Goal: Understand process/instructions: Learn how to perform a task or action

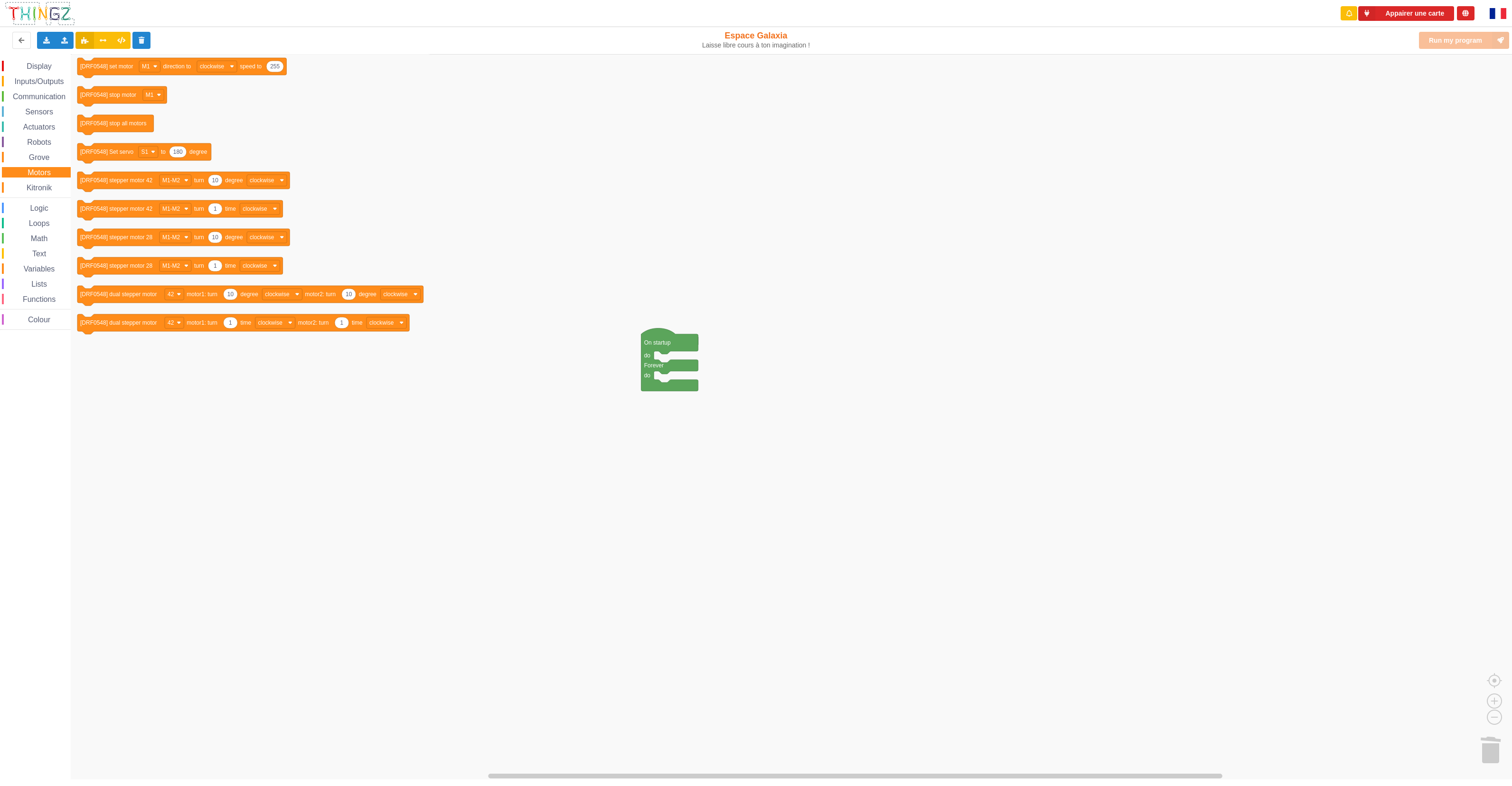
click at [184, 14] on div "Appairer une carte" at bounding box center [756, 14] width 1526 height 27
click at [39, 66] on span "Display" at bounding box center [39, 66] width 28 height 8
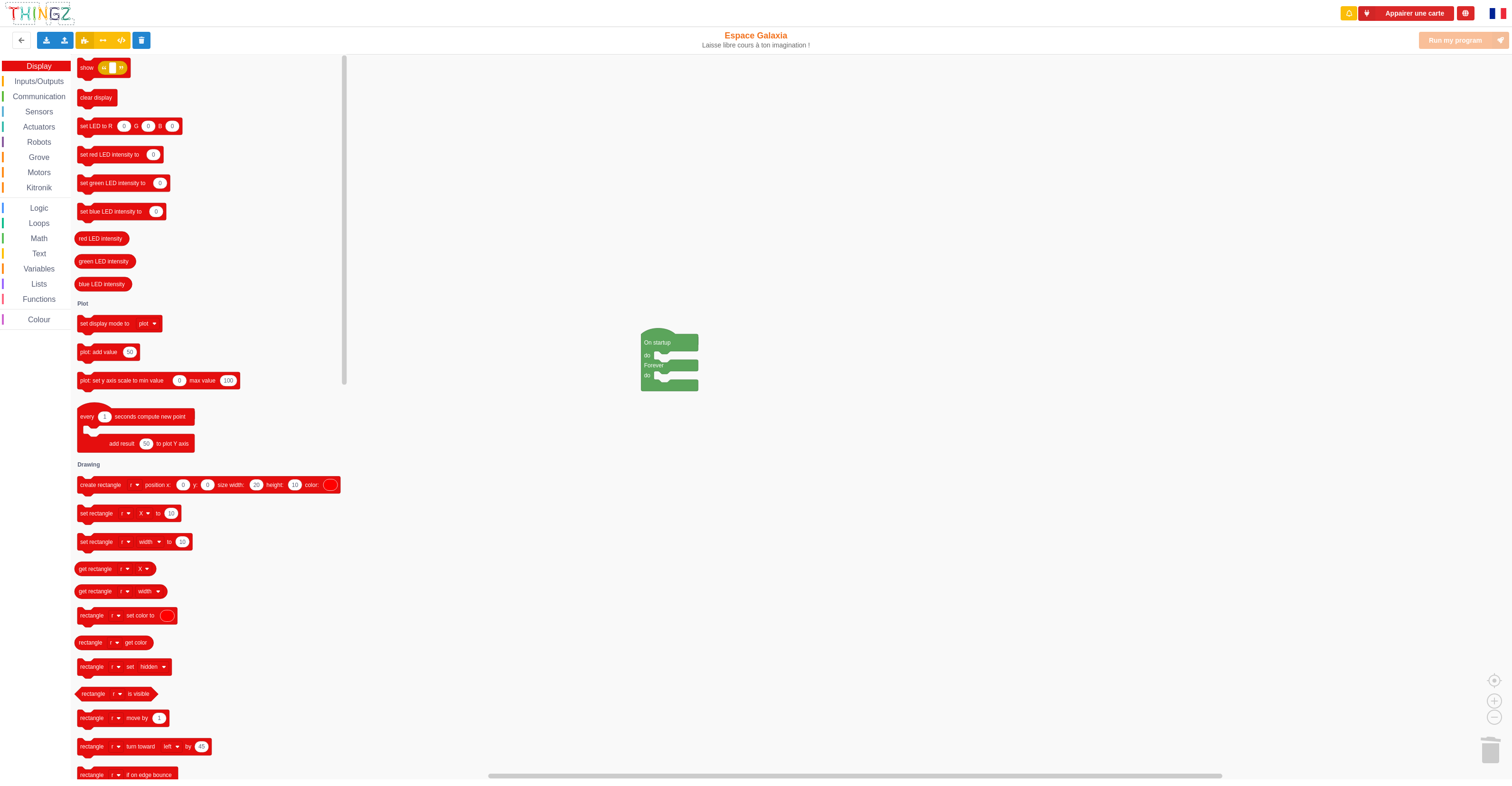
click at [43, 80] on span "Inputs/Outputs" at bounding box center [39, 82] width 52 height 8
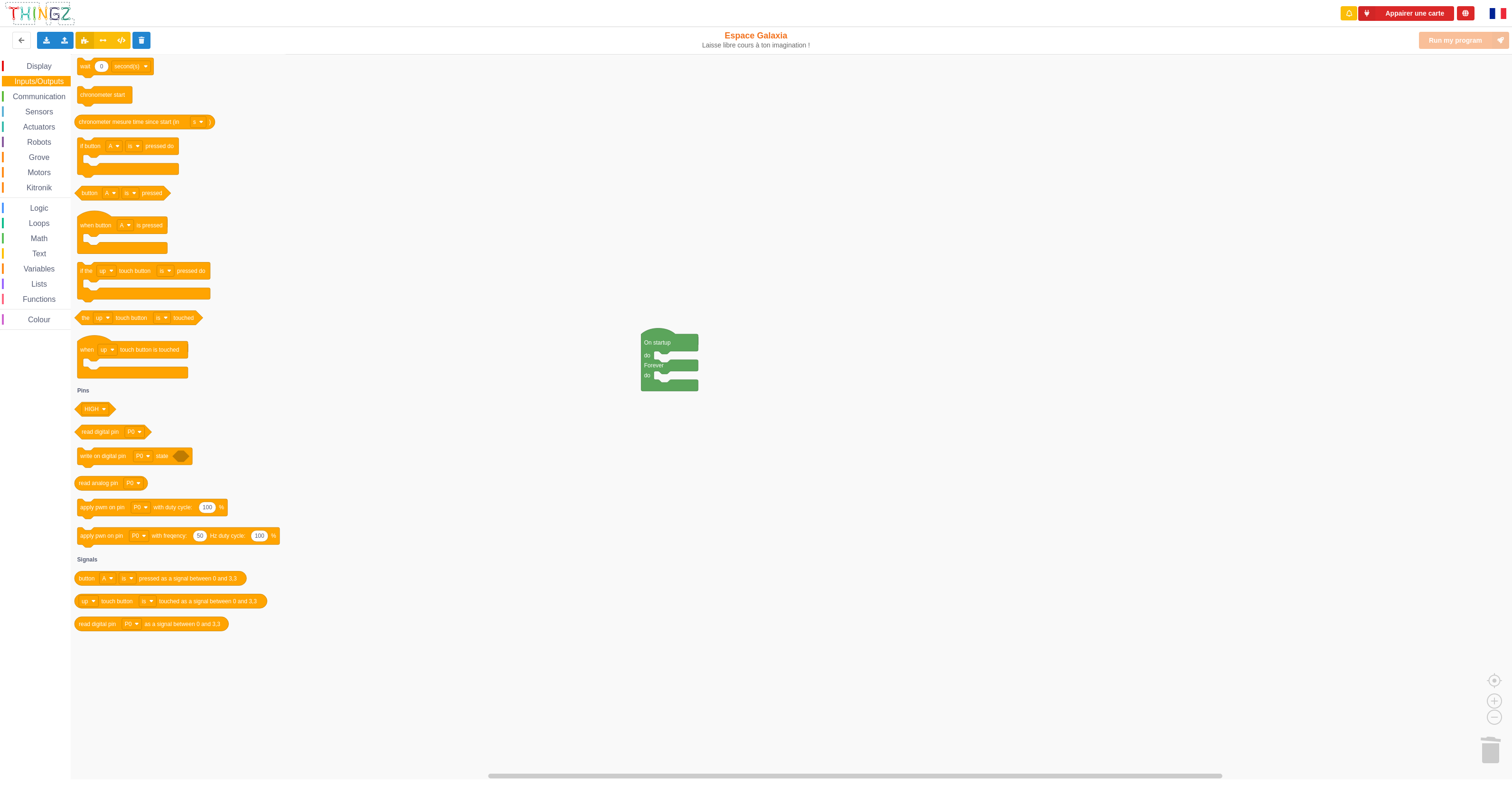
click at [44, 98] on span "Communication" at bounding box center [39, 97] width 56 height 8
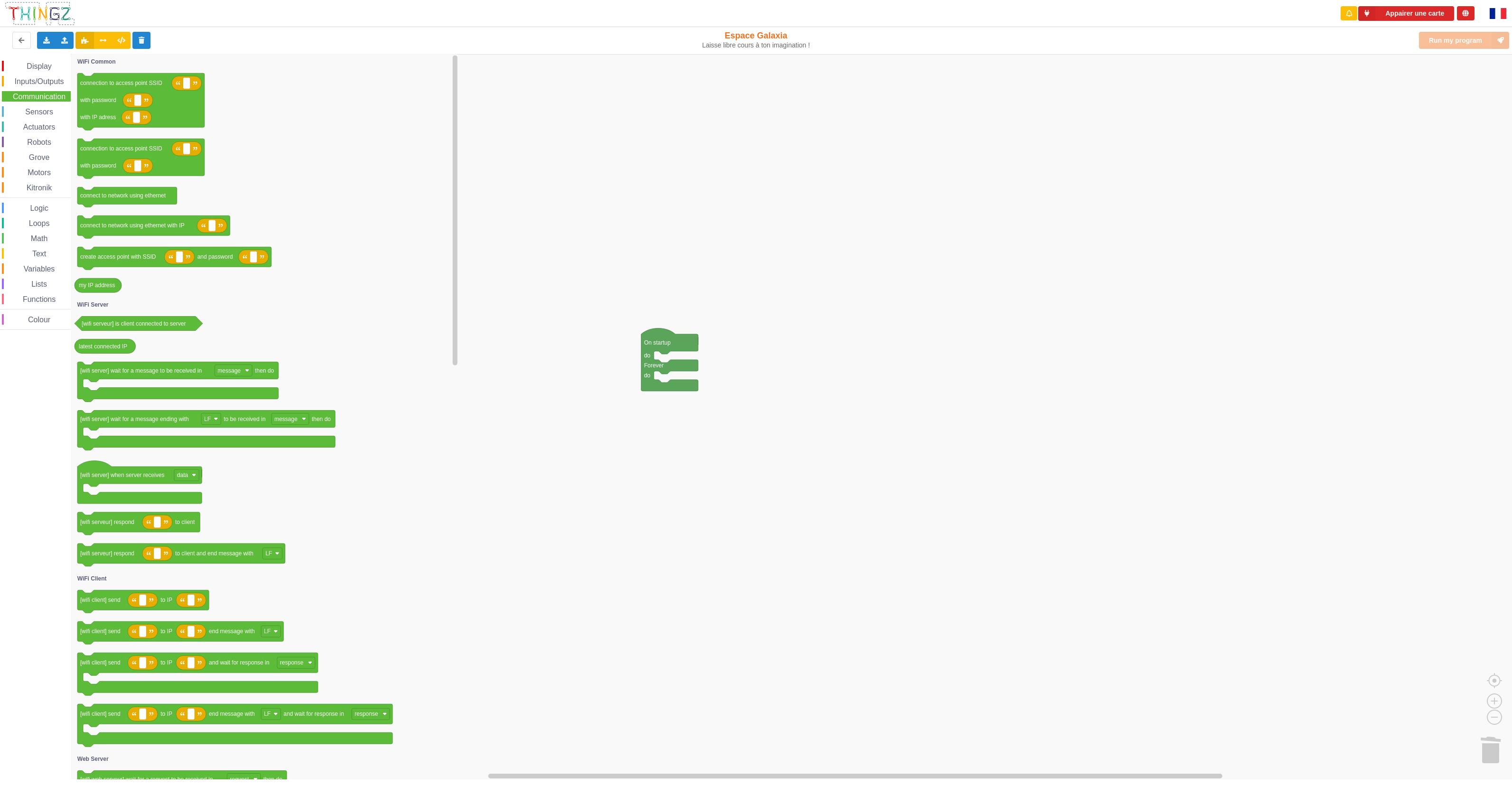
click at [662, 143] on rect "Blockly Workspace" at bounding box center [759, 417] width 1518 height 726
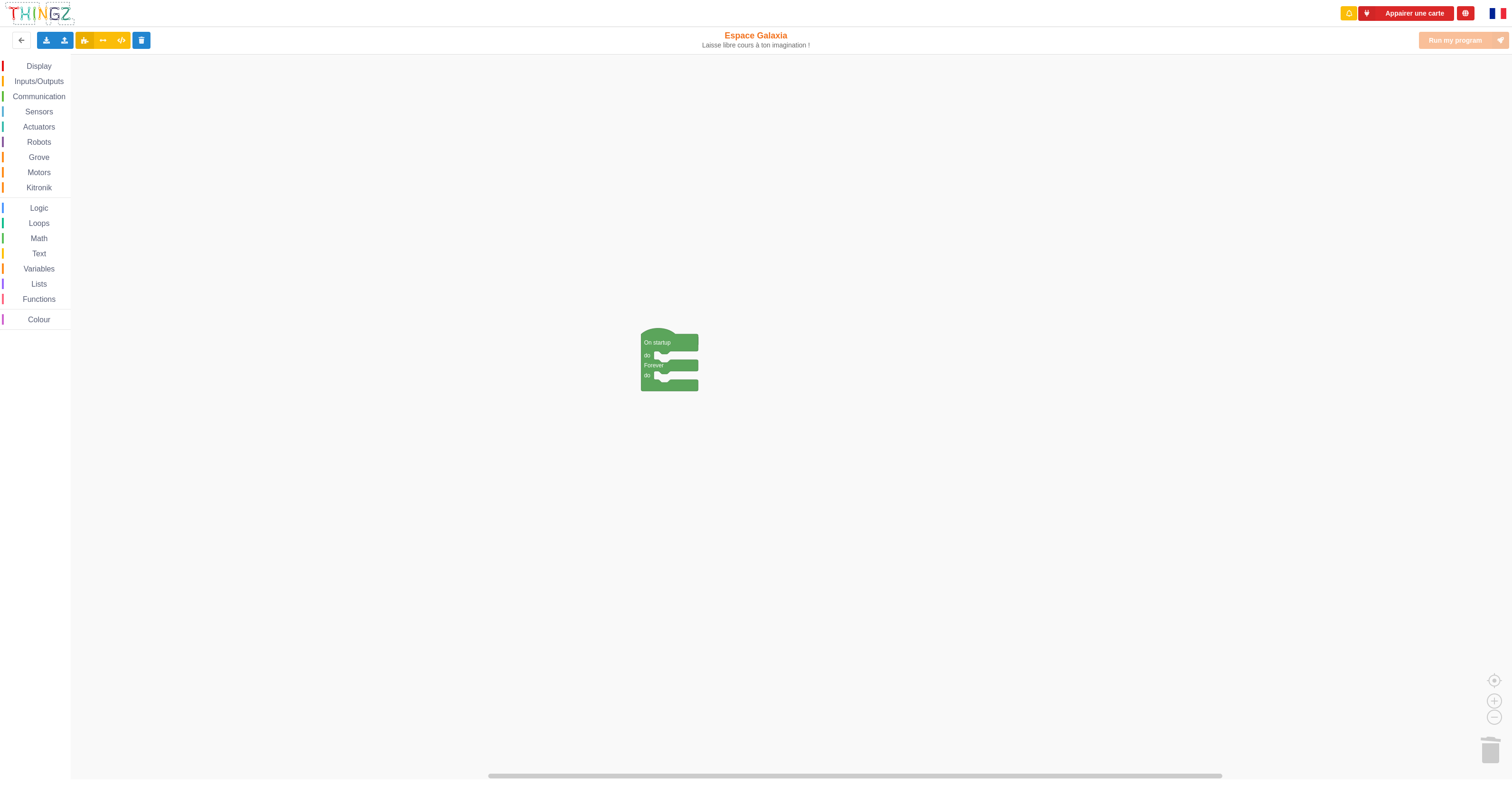
click at [37, 84] on span "Inputs/Outputs" at bounding box center [39, 82] width 52 height 8
click at [36, 67] on span "Display" at bounding box center [39, 66] width 28 height 8
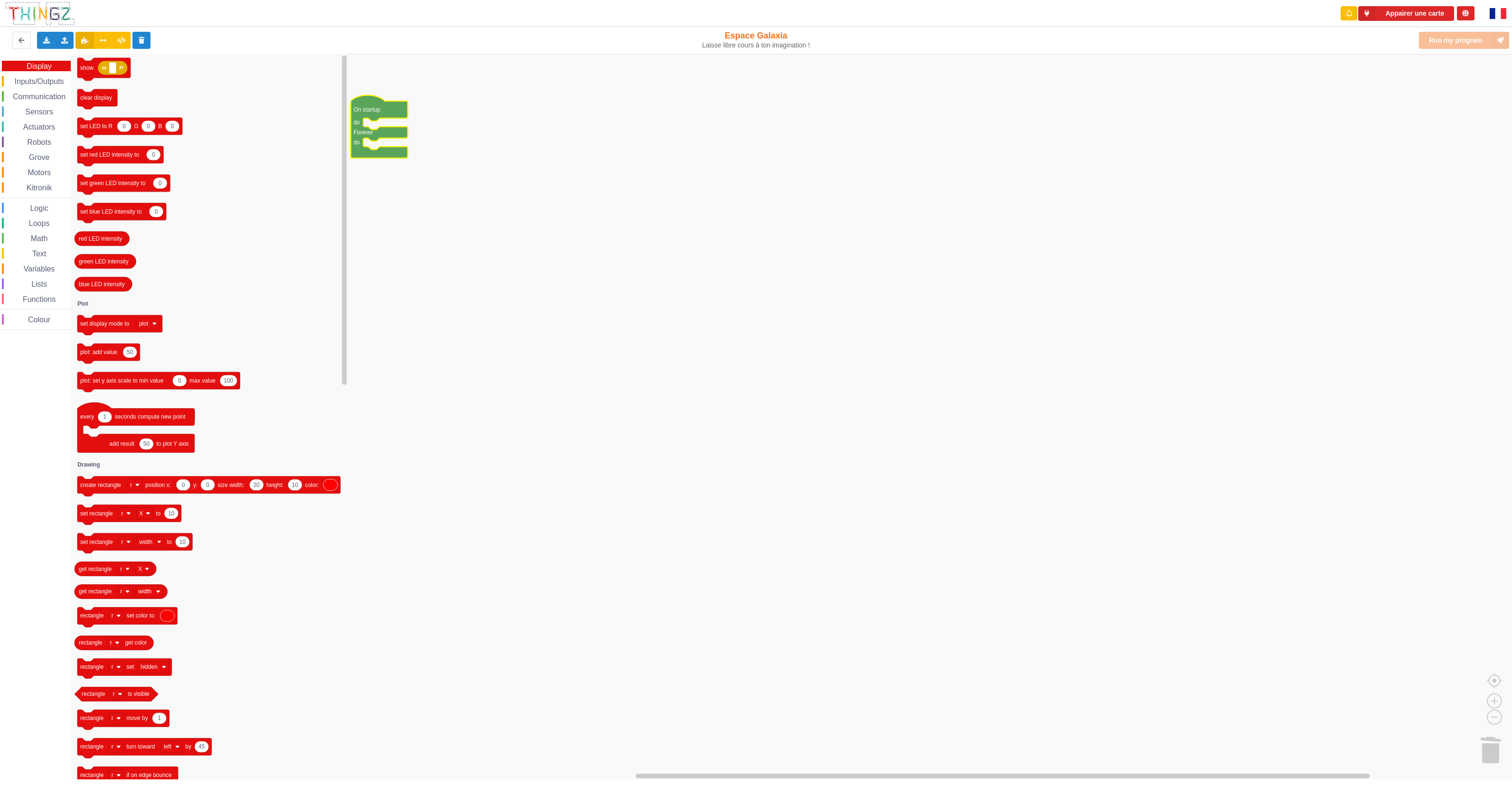
click at [41, 203] on div "Logic" at bounding box center [36, 208] width 69 height 11
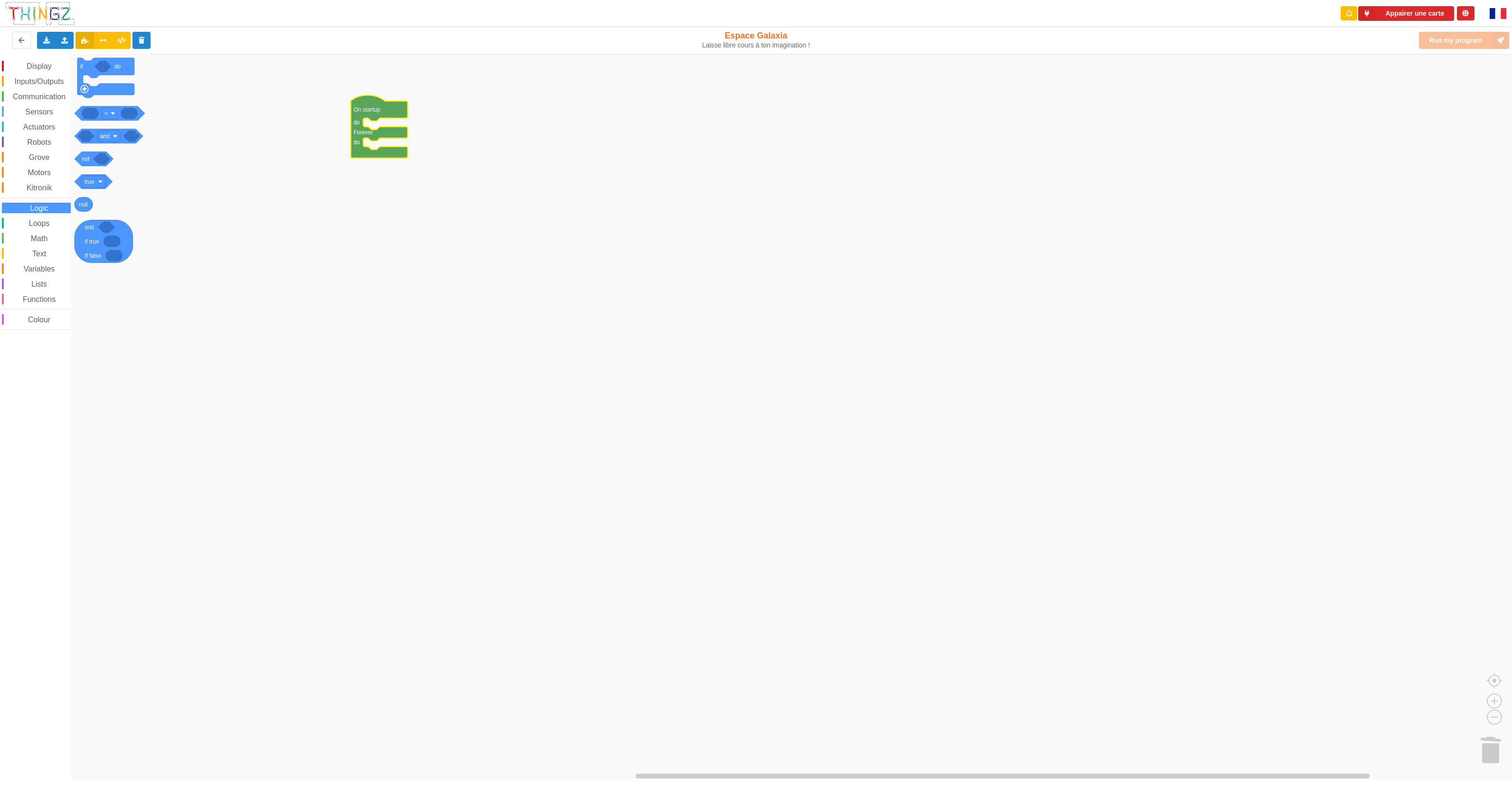
click at [41, 228] on div "Display Inputs/Outputs Communication Sensors Actuators Robots Grove Motors Kitr…" at bounding box center [35, 195] width 71 height 269
click at [41, 225] on span "Loops" at bounding box center [39, 224] width 23 height 8
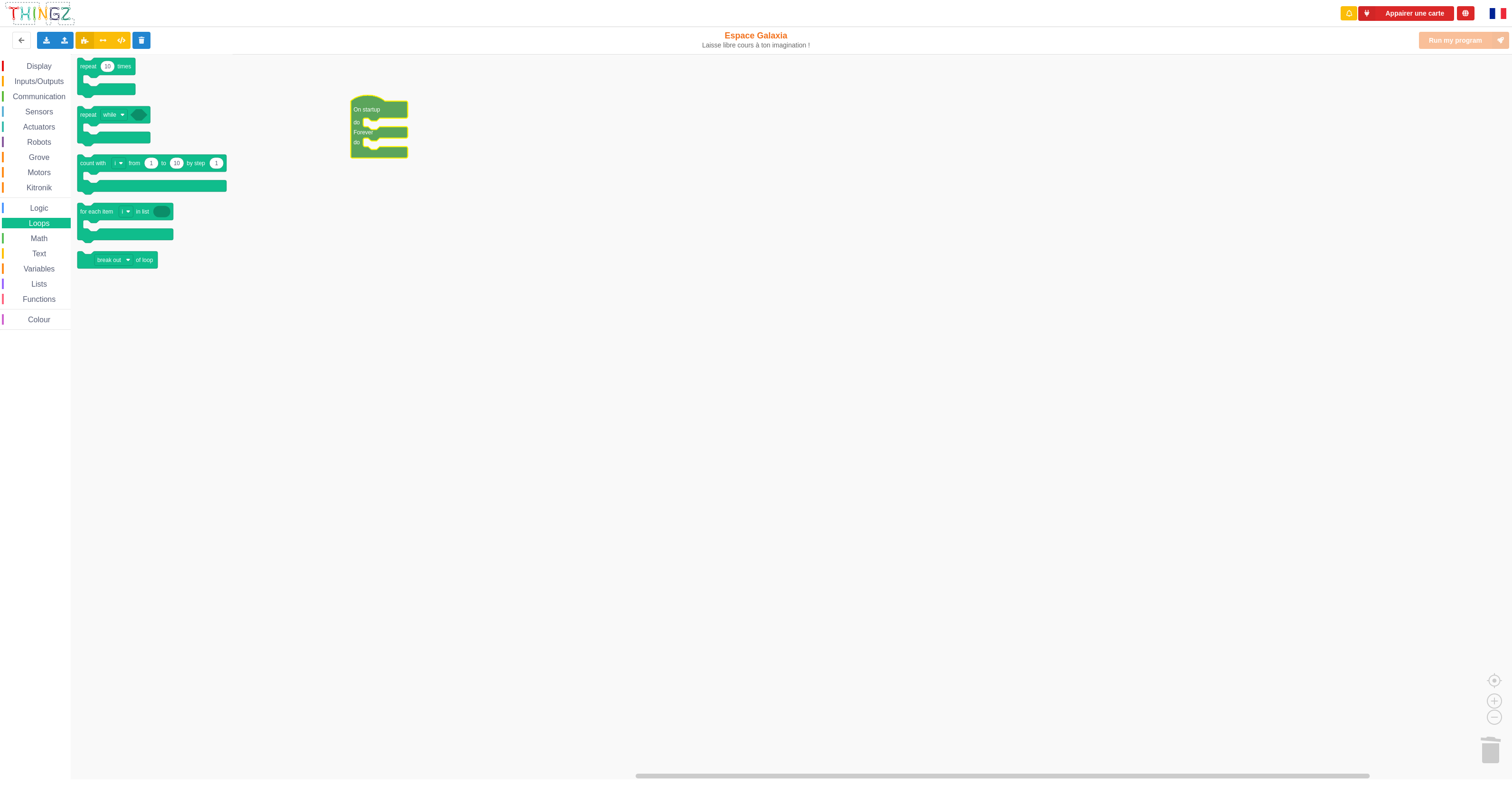
click at [41, 206] on span "Logic" at bounding box center [39, 208] width 21 height 8
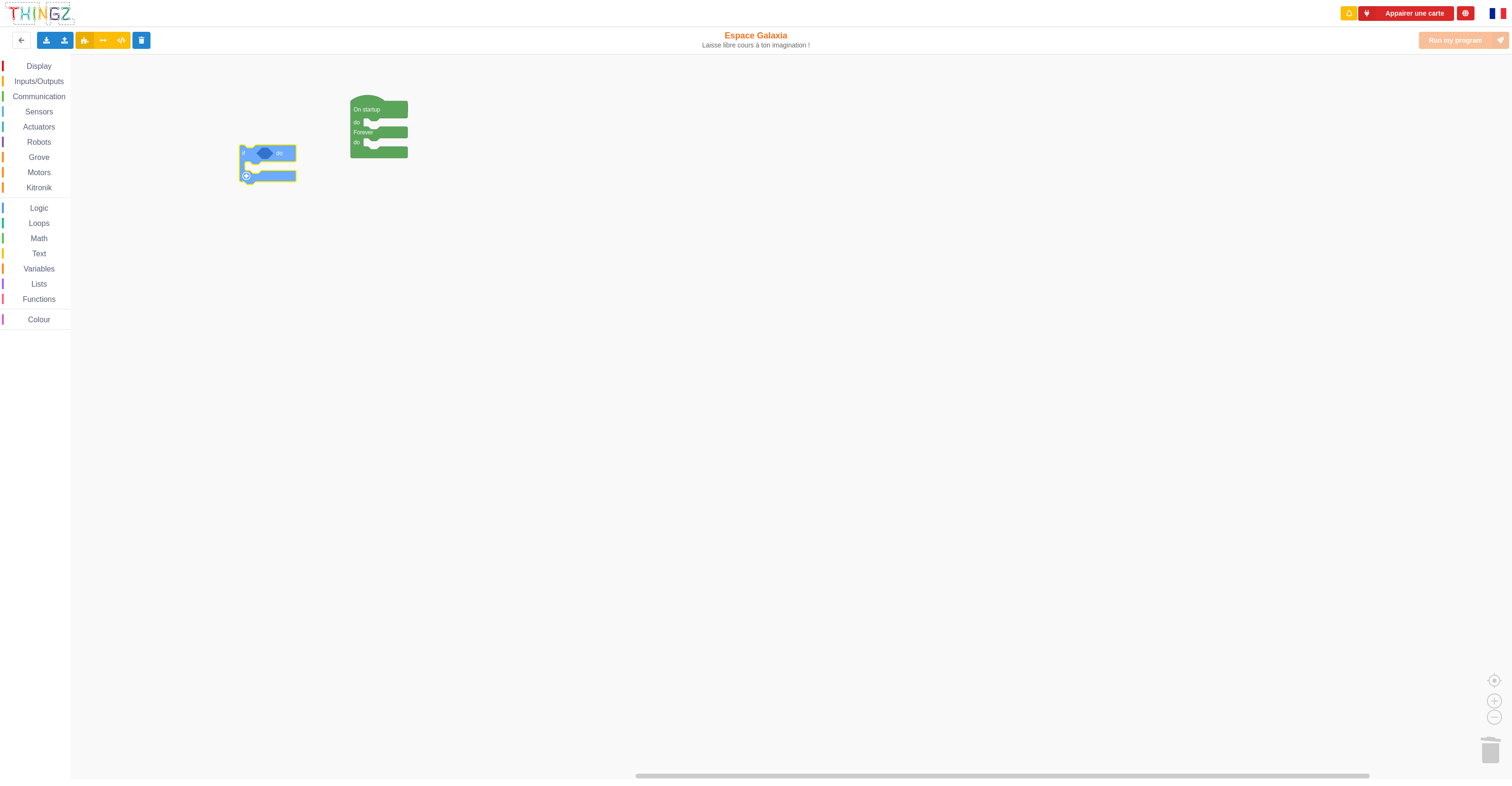
click at [286, 155] on div "Display Inputs/Outputs Communication Sensors Actuators Robots Grove Motors Kitr…" at bounding box center [759, 417] width 1518 height 726
click at [48, 274] on div "Display Inputs/Outputs Communication Sensors Actuators Robots Grove Motors Kitr…" at bounding box center [35, 195] width 71 height 269
click at [43, 281] on span "Lists" at bounding box center [39, 284] width 19 height 8
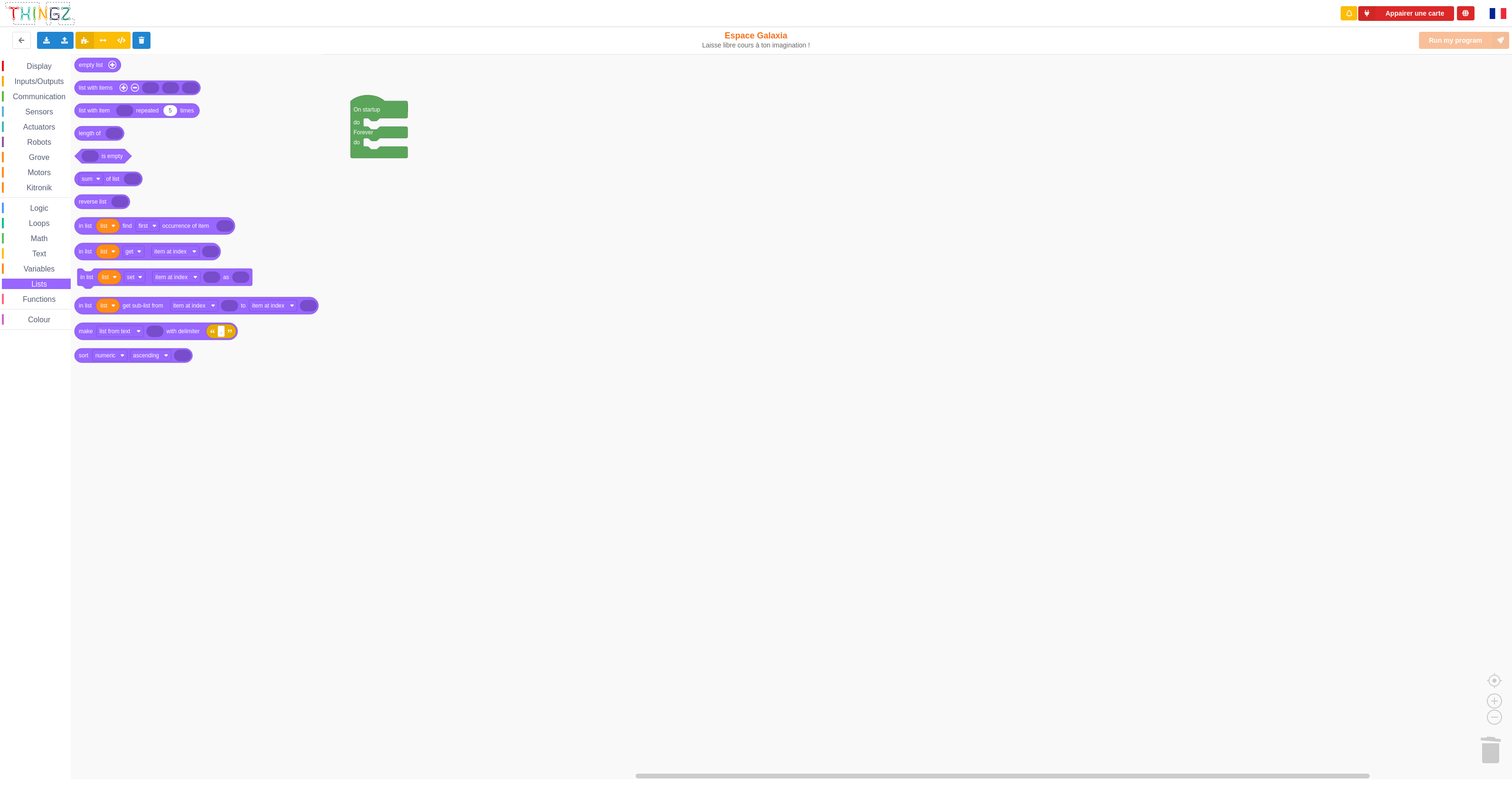
click at [43, 268] on span "Variables" at bounding box center [39, 269] width 34 height 8
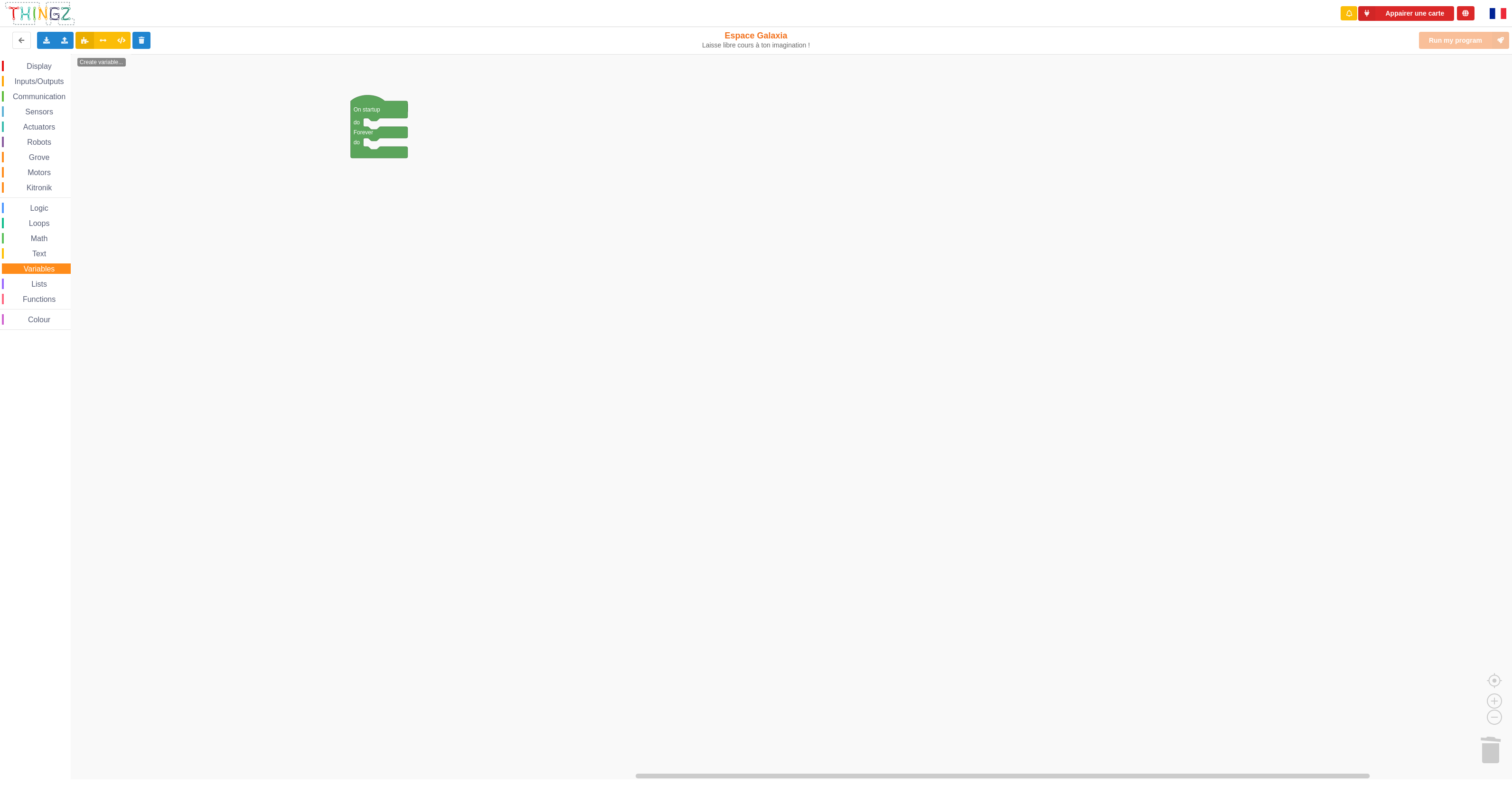
click at [43, 250] on span "Text" at bounding box center [39, 254] width 16 height 8
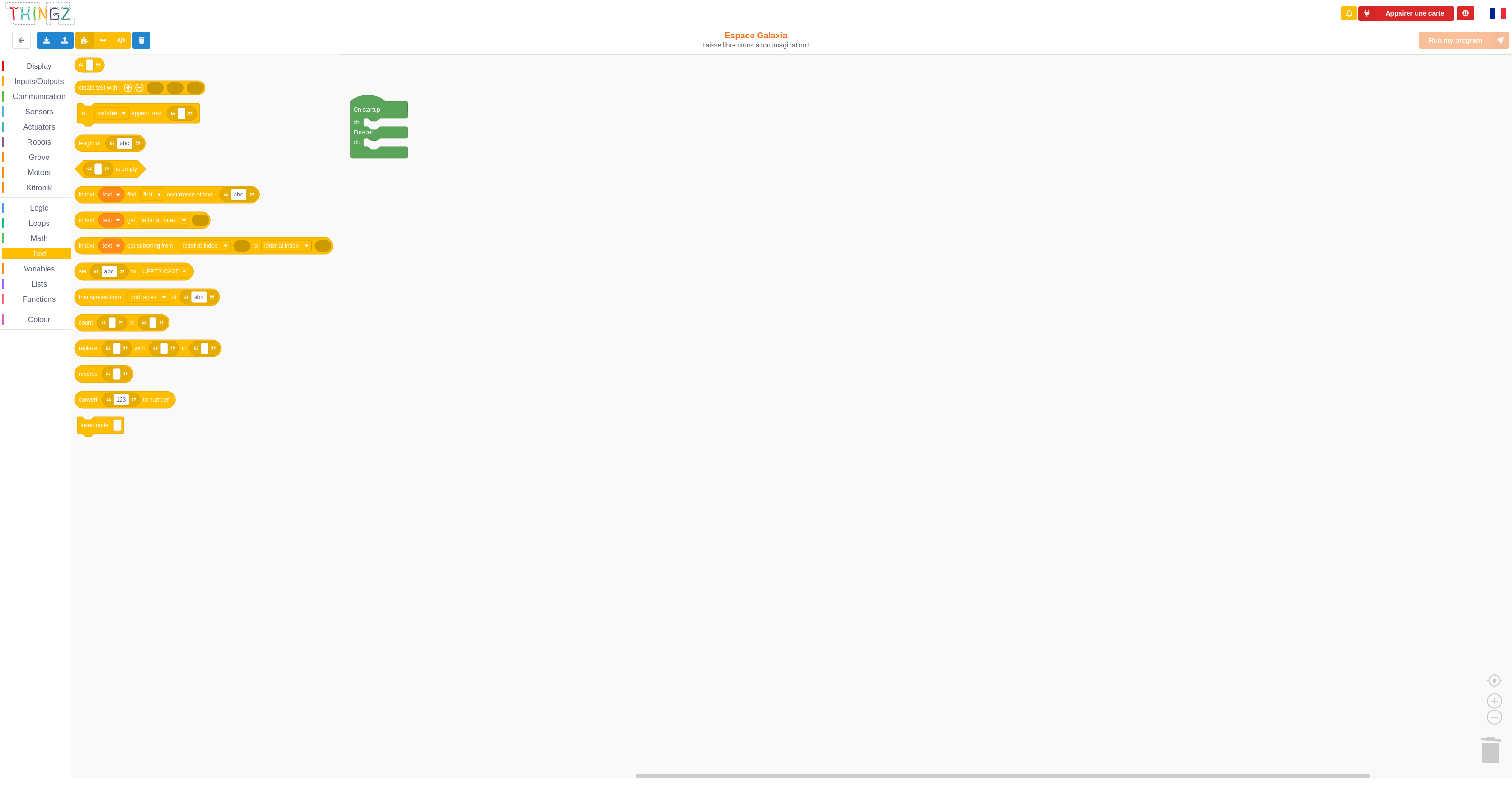
click at [42, 235] on span "Math" at bounding box center [39, 239] width 20 height 8
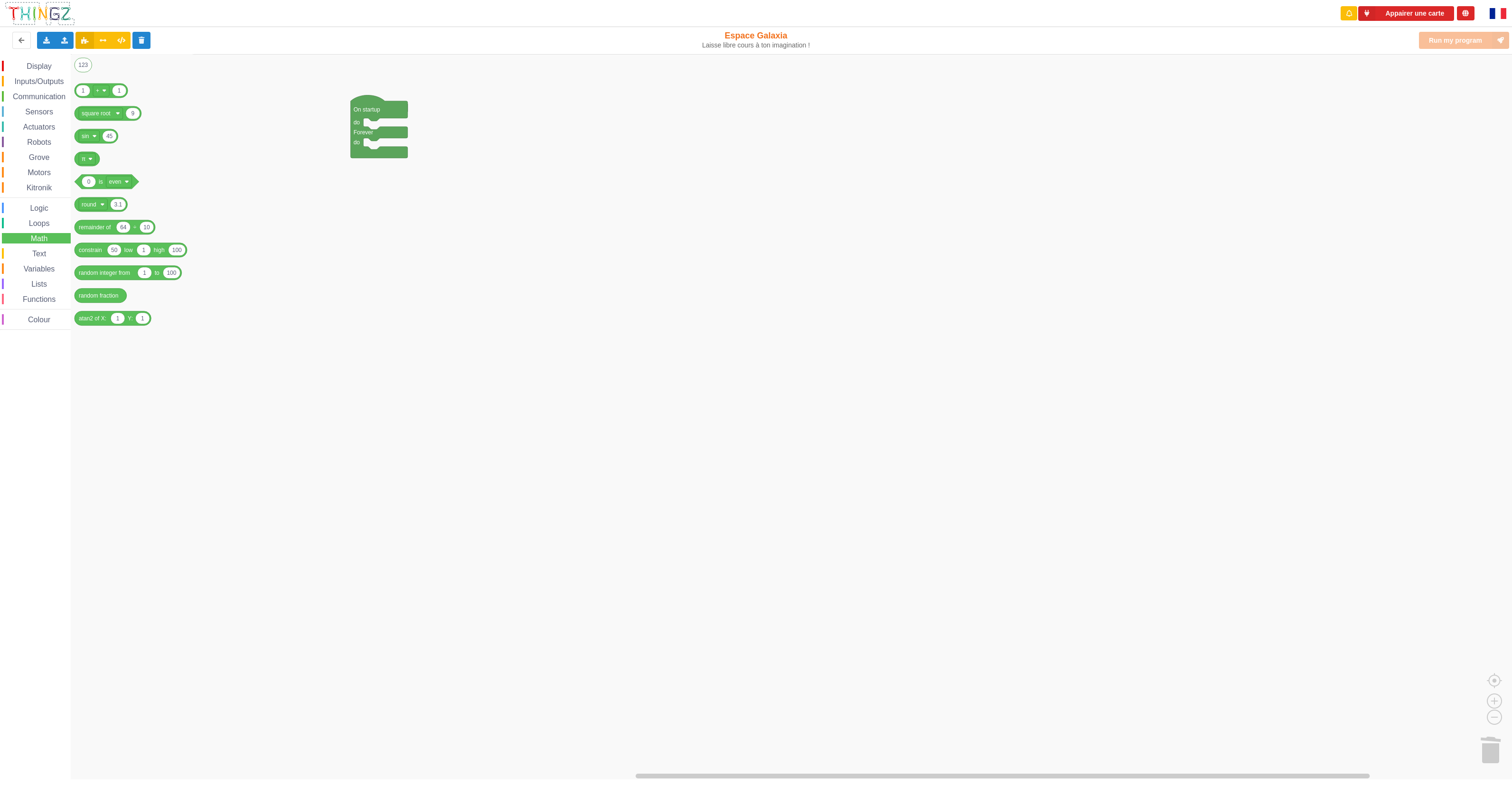
click at [37, 296] on span "Functions" at bounding box center [39, 299] width 36 height 8
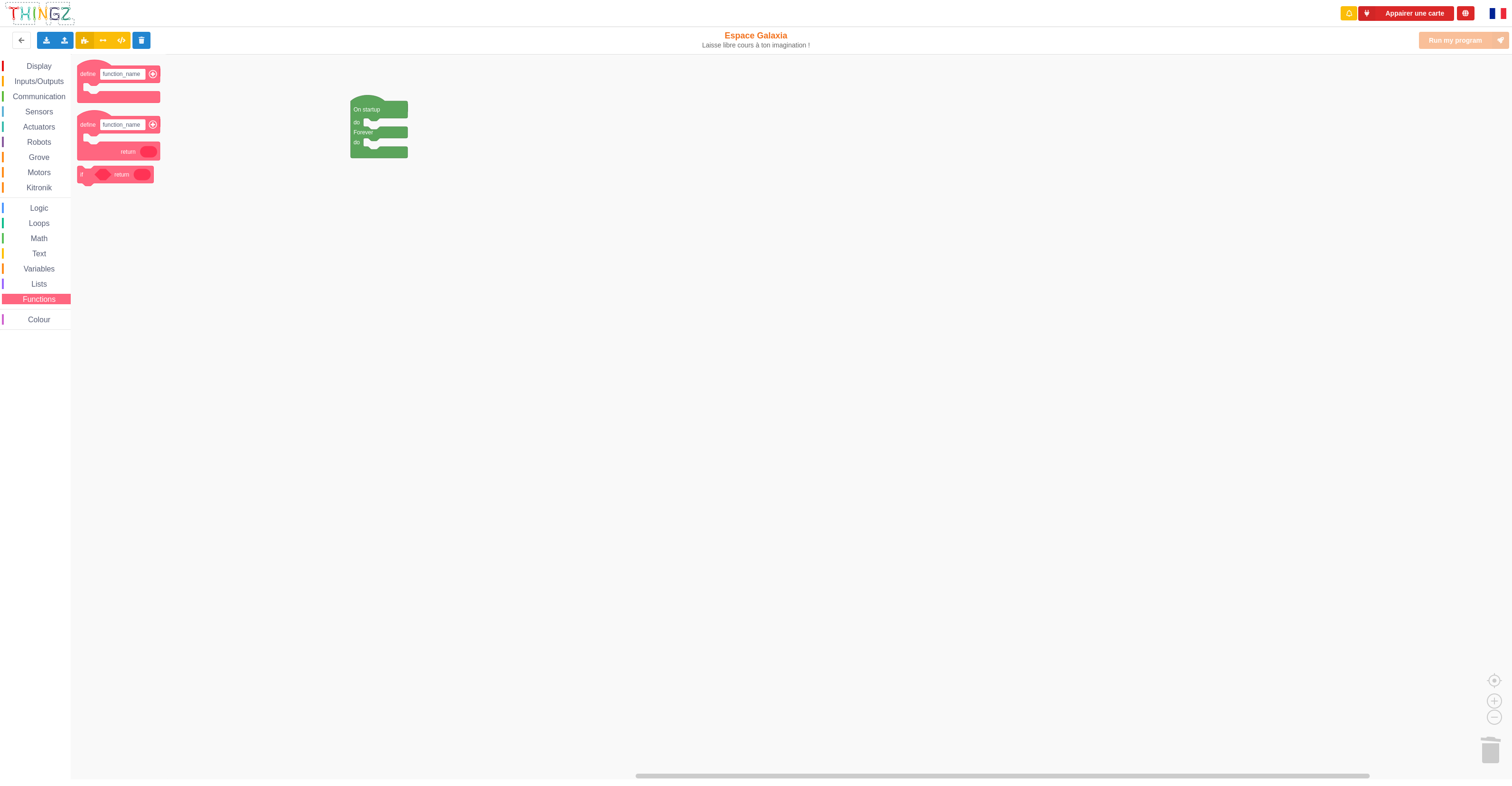
click at [41, 318] on span "Colour" at bounding box center [39, 320] width 25 height 8
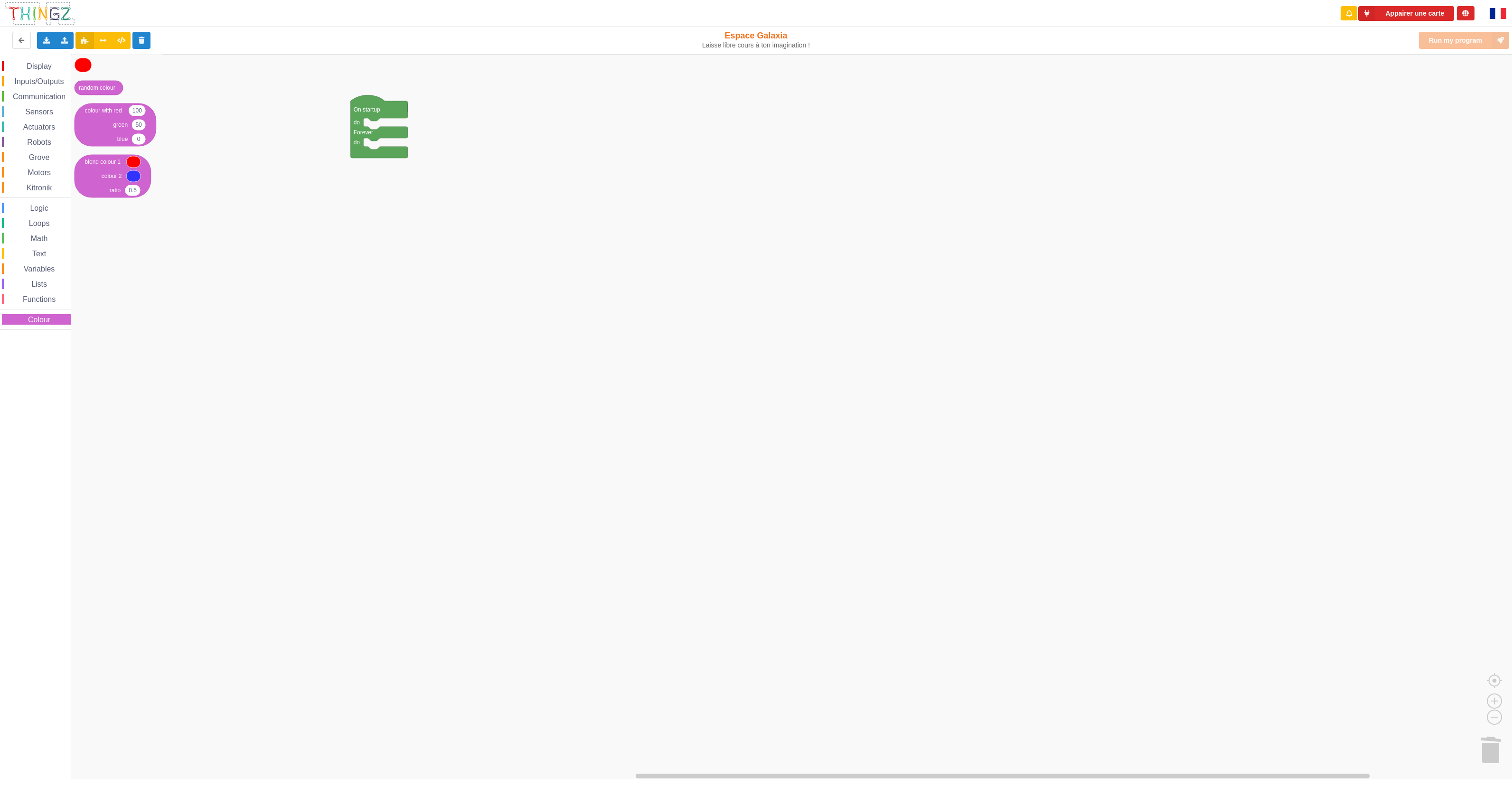
click at [43, 279] on div "Lists" at bounding box center [36, 284] width 69 height 11
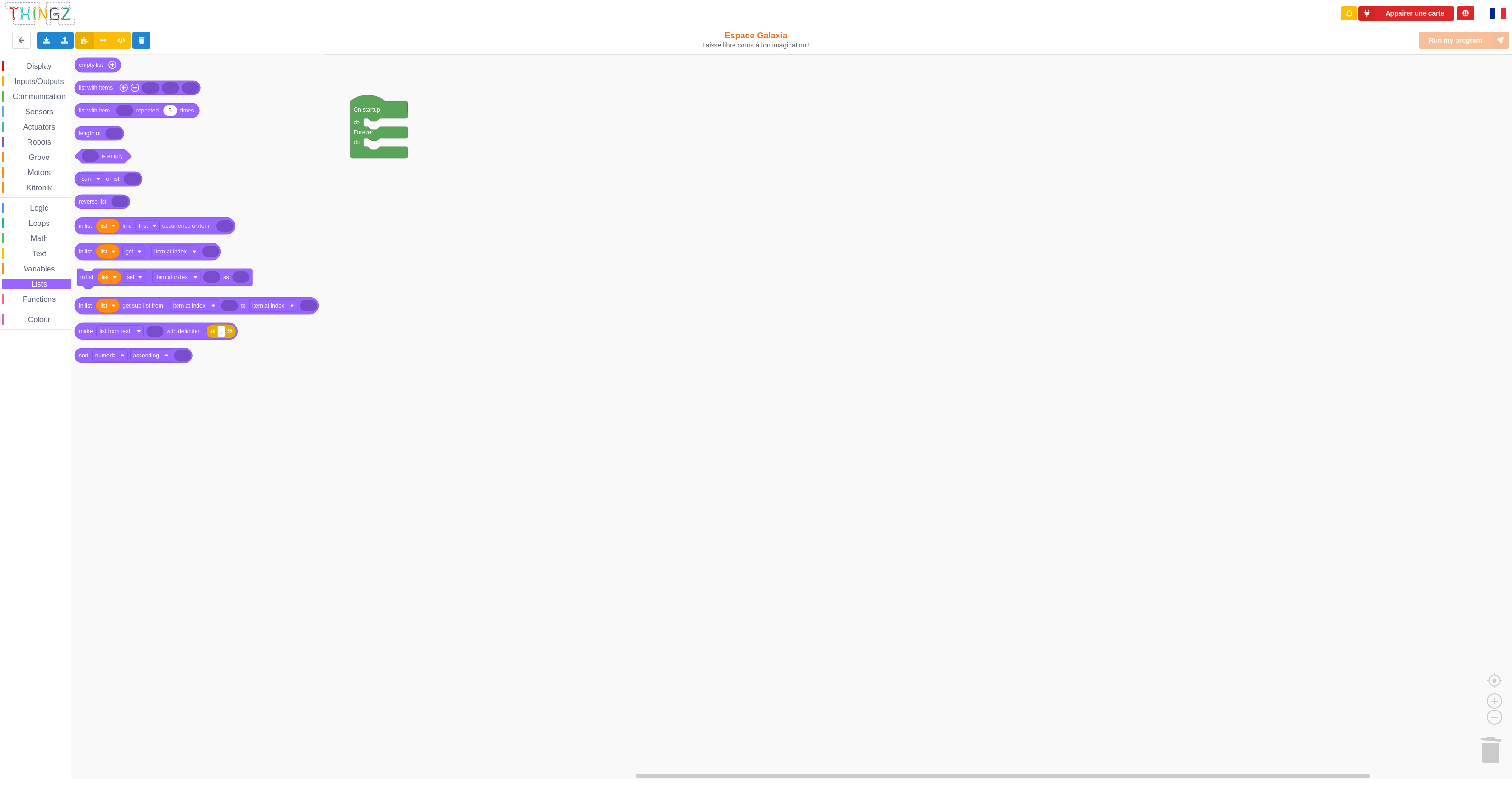
click at [39, 250] on span "Text" at bounding box center [39, 254] width 16 height 8
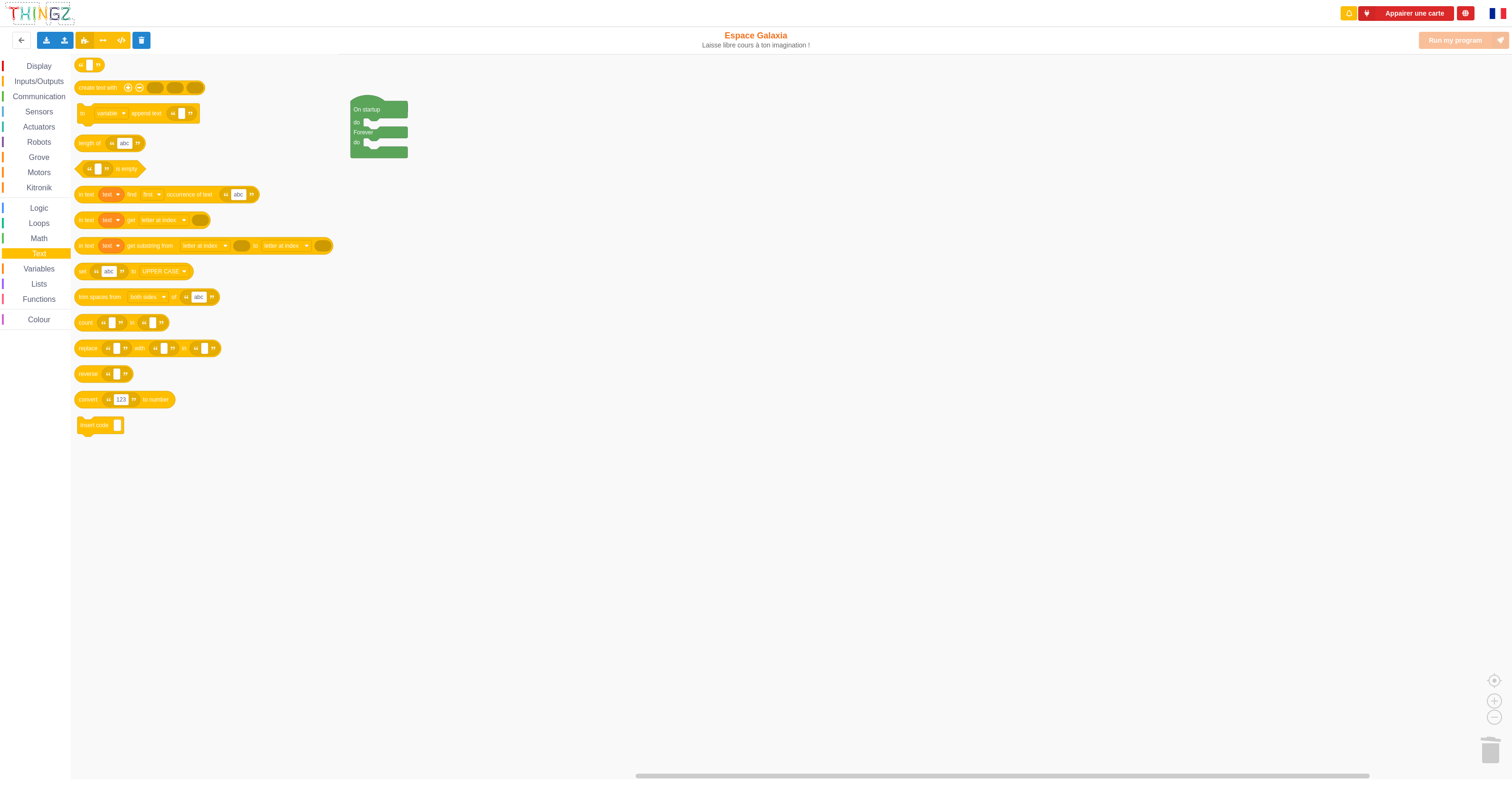
drag, startPoint x: 39, startPoint y: 237, endPoint x: 40, endPoint y: 228, distance: 9.1
click at [40, 237] on span "Math" at bounding box center [39, 239] width 20 height 8
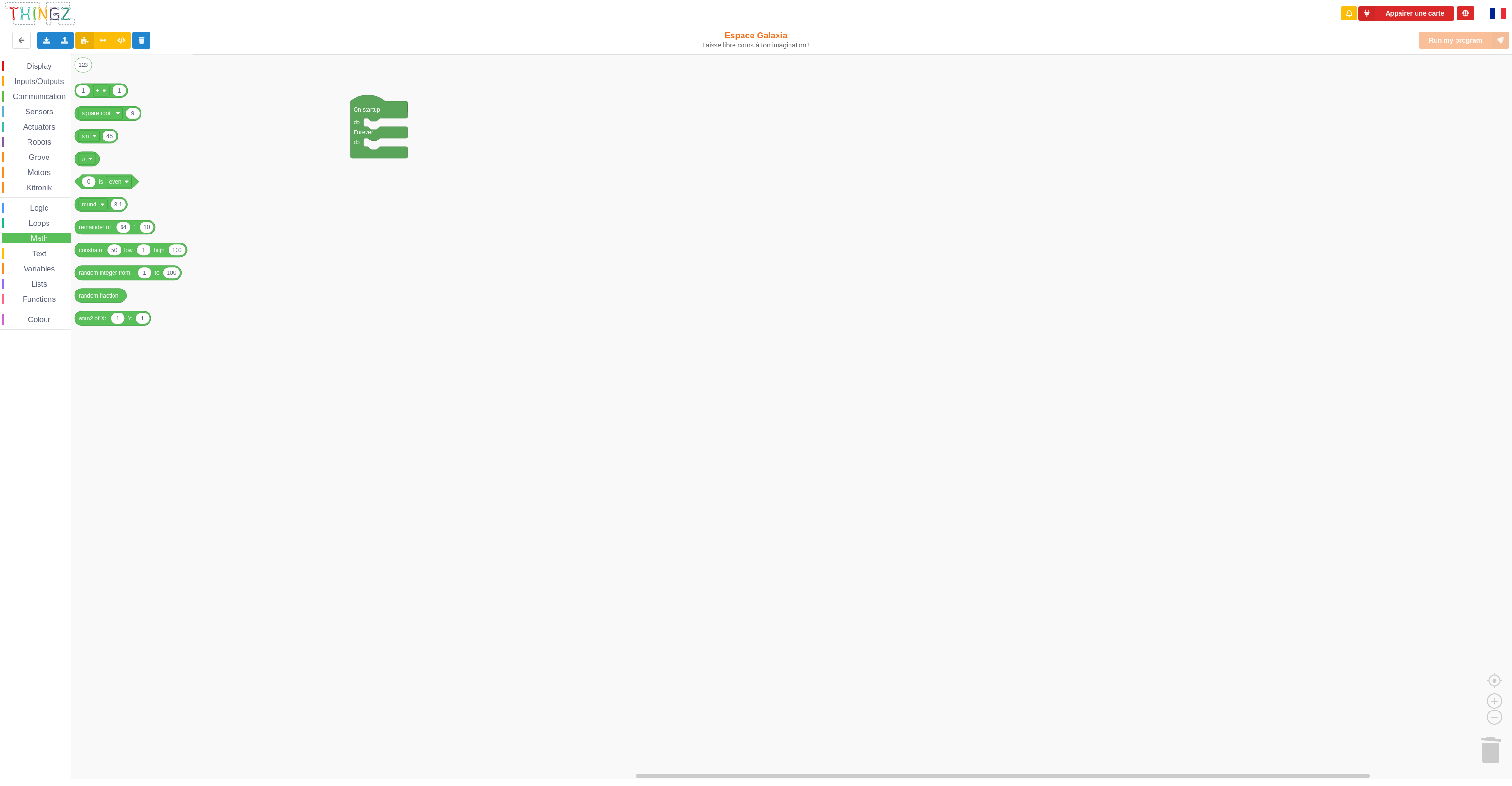
click at [39, 222] on span "Loops" at bounding box center [39, 224] width 23 height 8
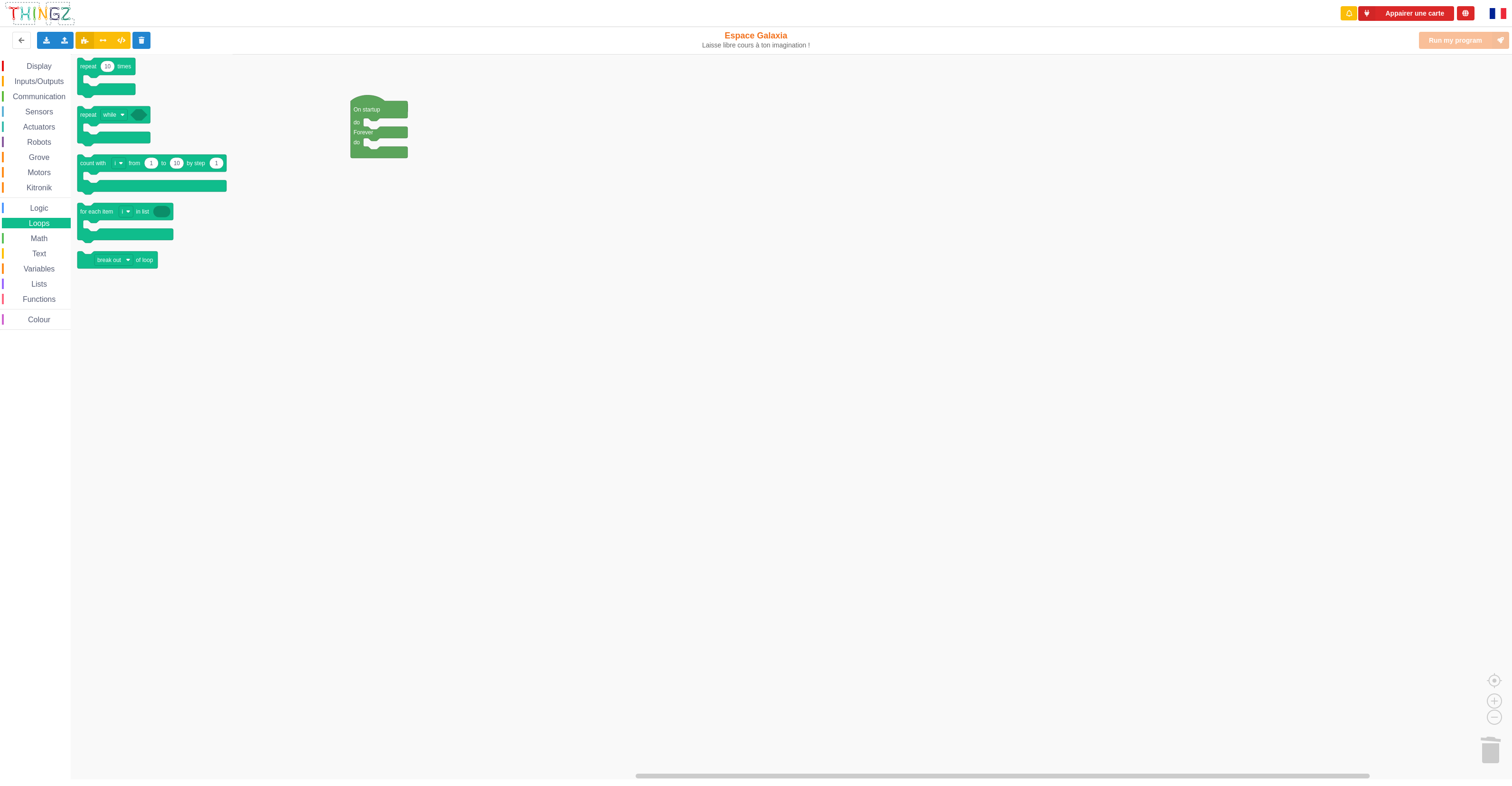
click at [36, 206] on span "Logic" at bounding box center [39, 208] width 21 height 8
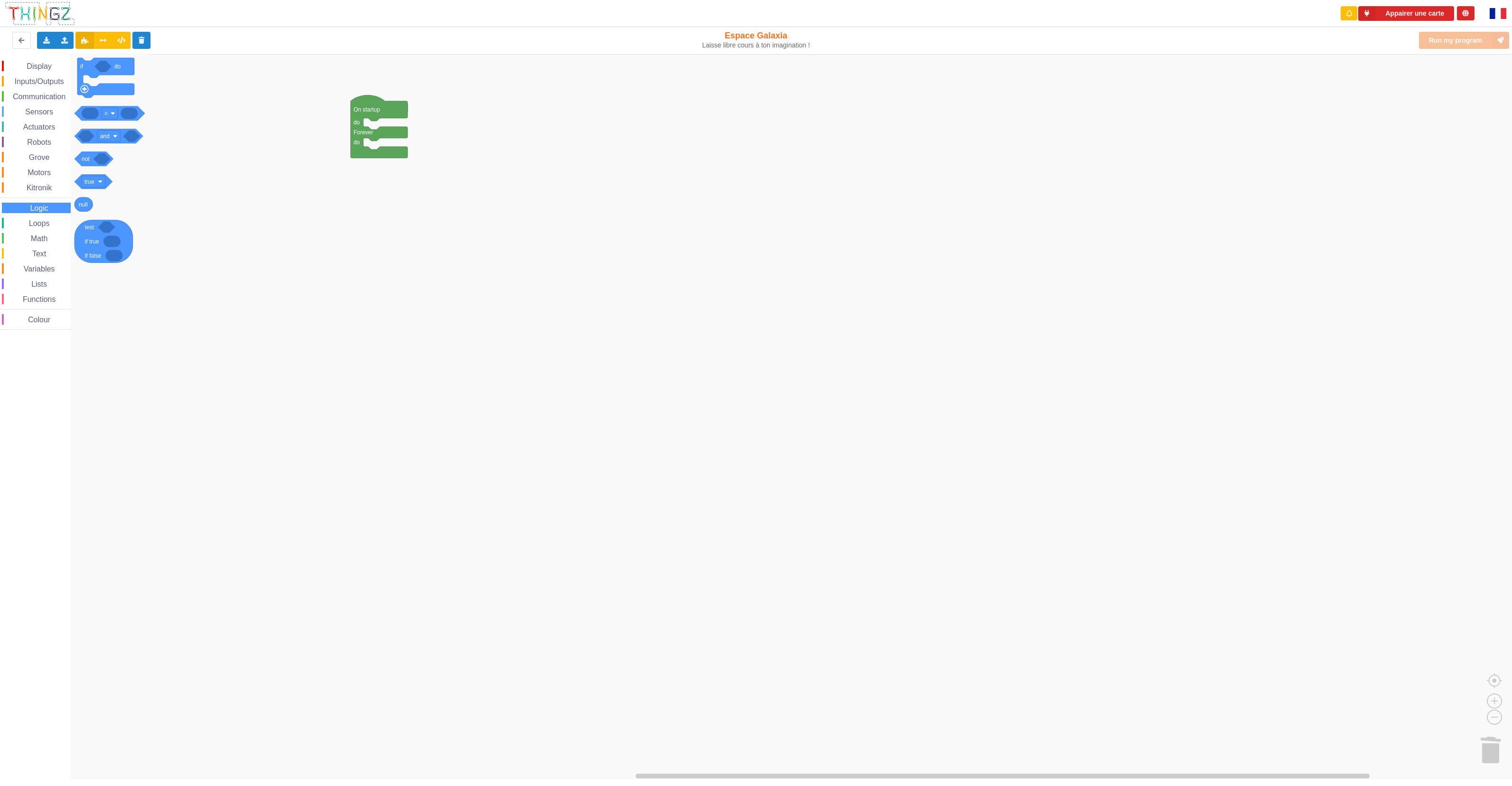
click at [36, 180] on div "Display Inputs/Outputs Communication Sensors Actuators Robots Grove Motors Kitr…" at bounding box center [35, 195] width 71 height 269
click at [35, 185] on span "Kitronik" at bounding box center [39, 188] width 28 height 8
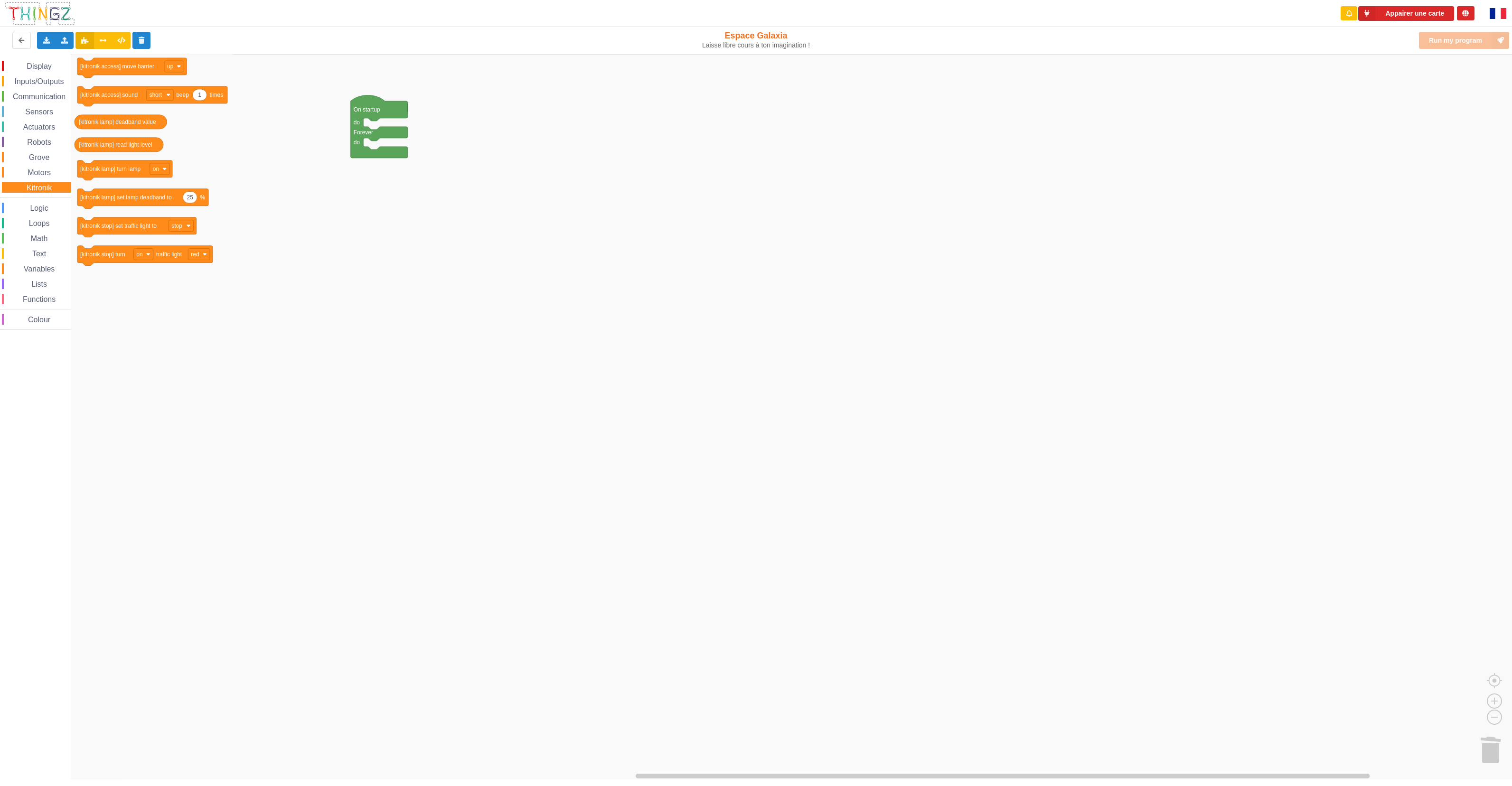
click at [41, 174] on span "Motors" at bounding box center [39, 173] width 26 height 8
